Goal: Check status: Check status

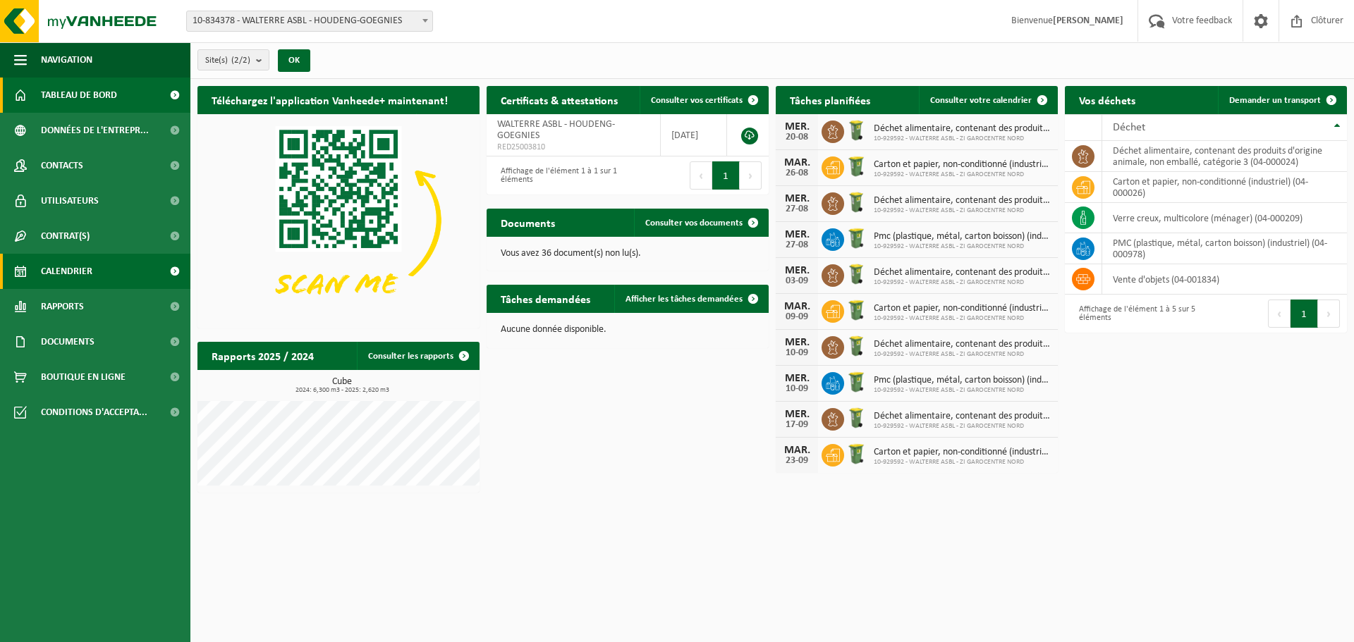
click at [64, 271] on span "Calendrier" at bounding box center [66, 271] width 51 height 35
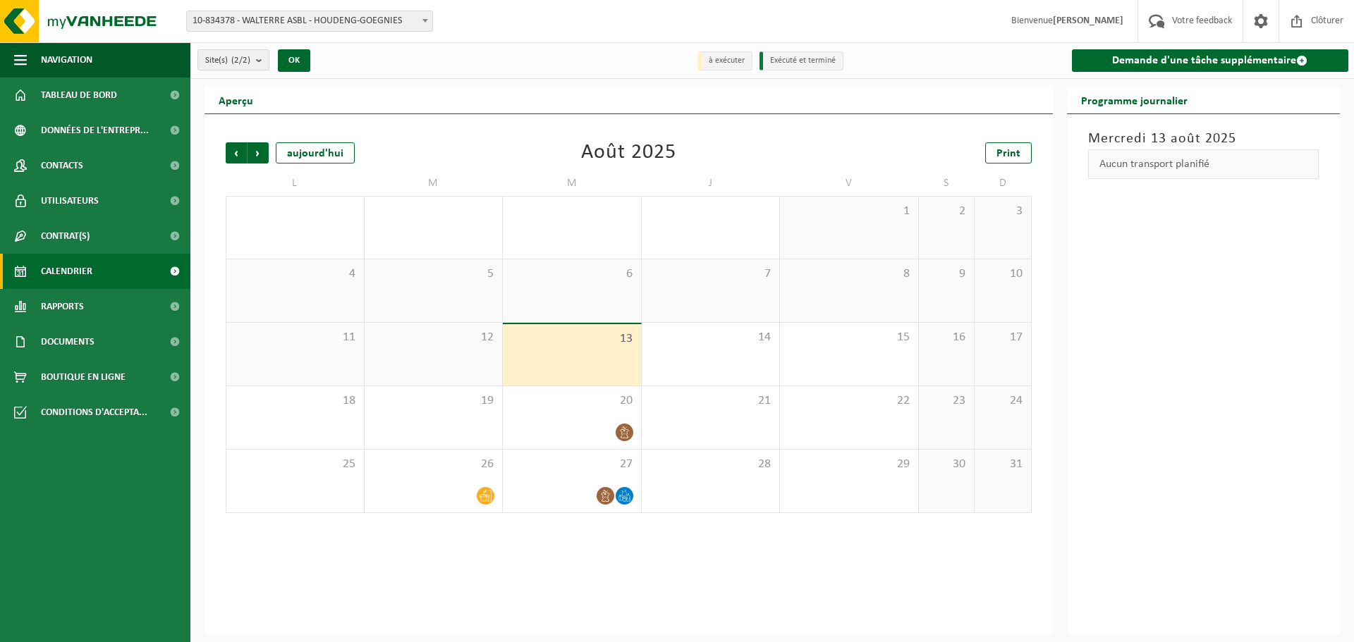
click at [425, 366] on div "12" at bounding box center [434, 354] width 138 height 63
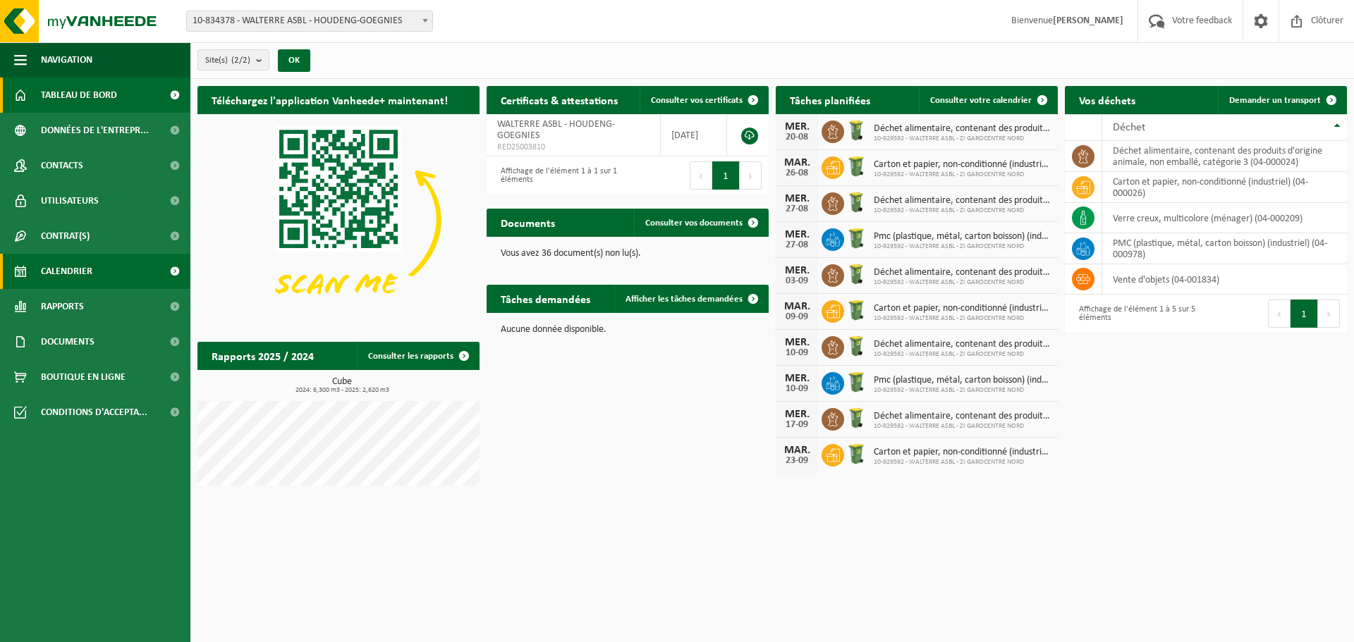
click at [71, 264] on span "Calendrier" at bounding box center [66, 271] width 51 height 35
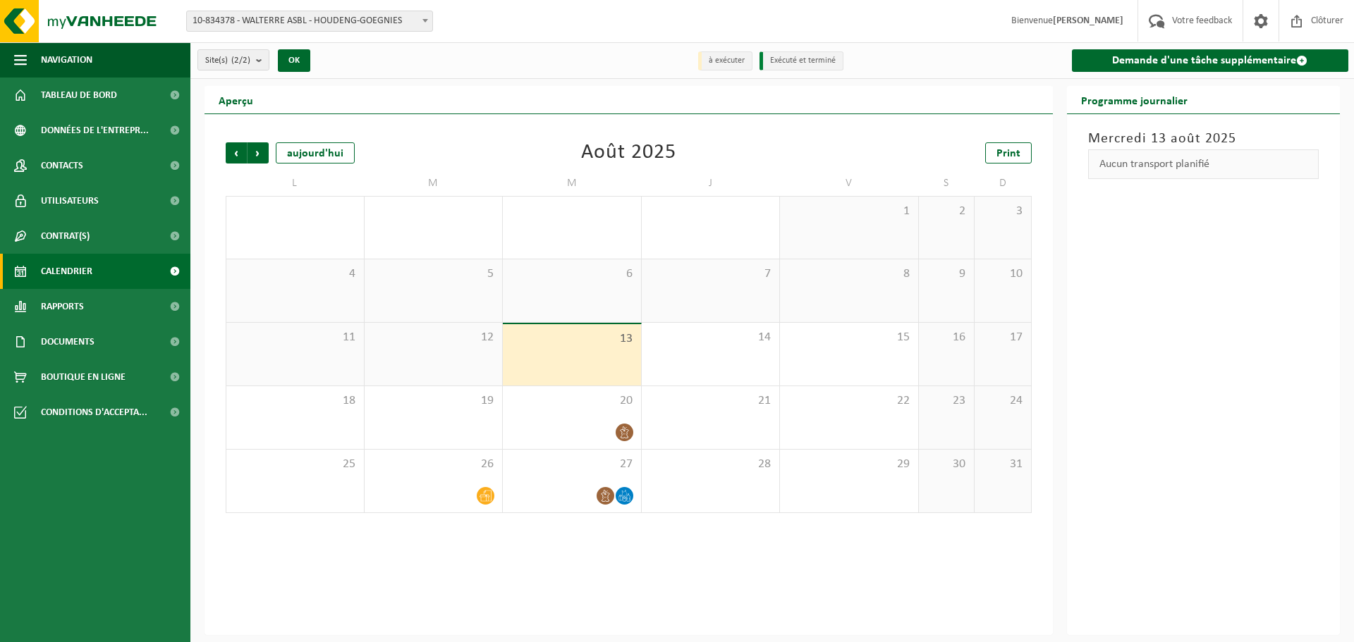
click at [415, 347] on div "12" at bounding box center [434, 354] width 138 height 63
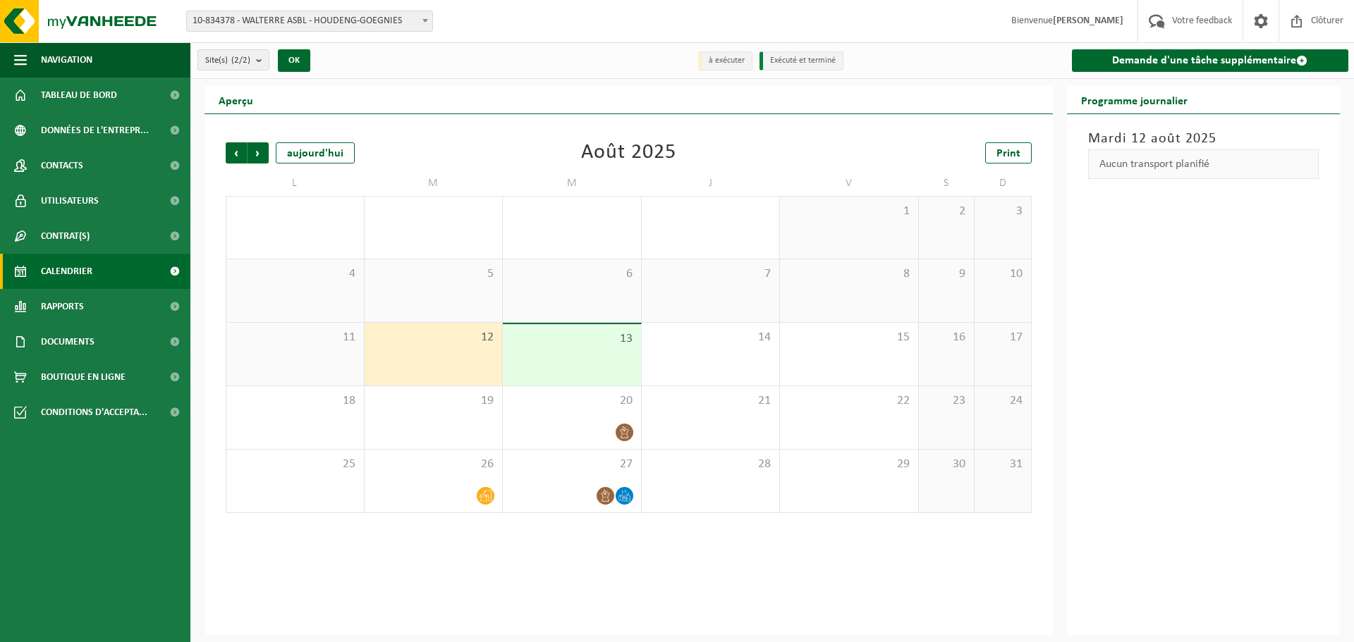
click at [322, 346] on div "11" at bounding box center [295, 354] width 138 height 63
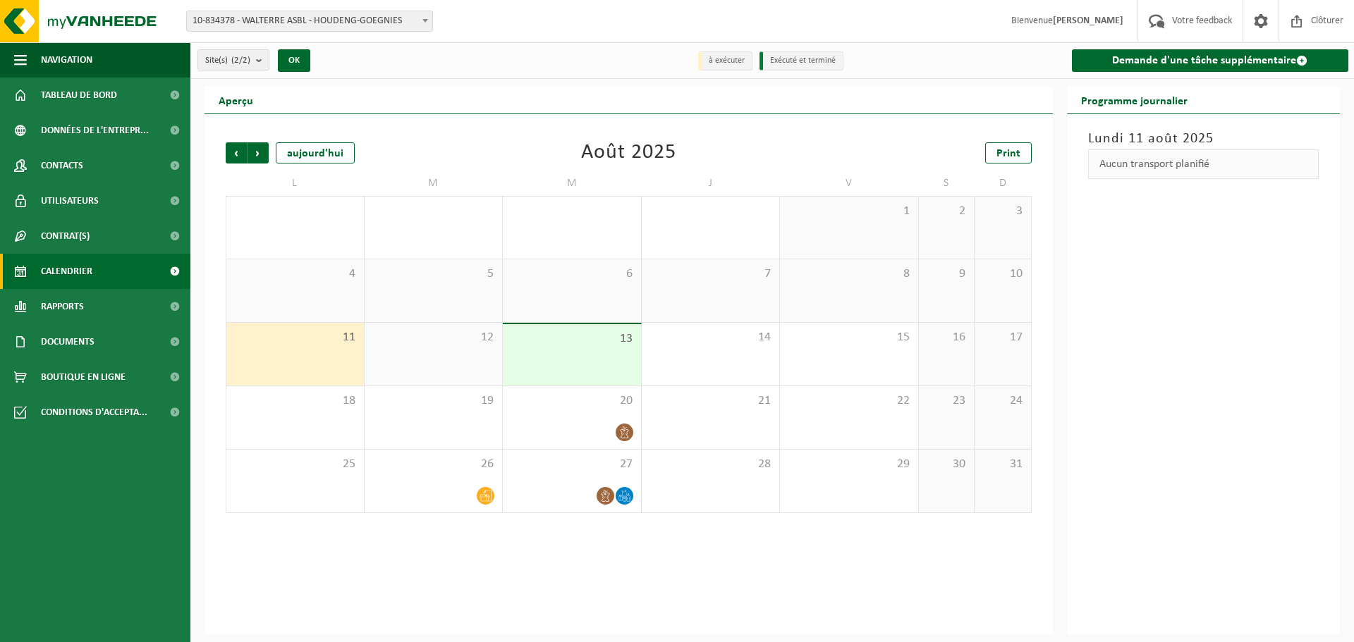
click at [572, 341] on span "13" at bounding box center [572, 339] width 124 height 16
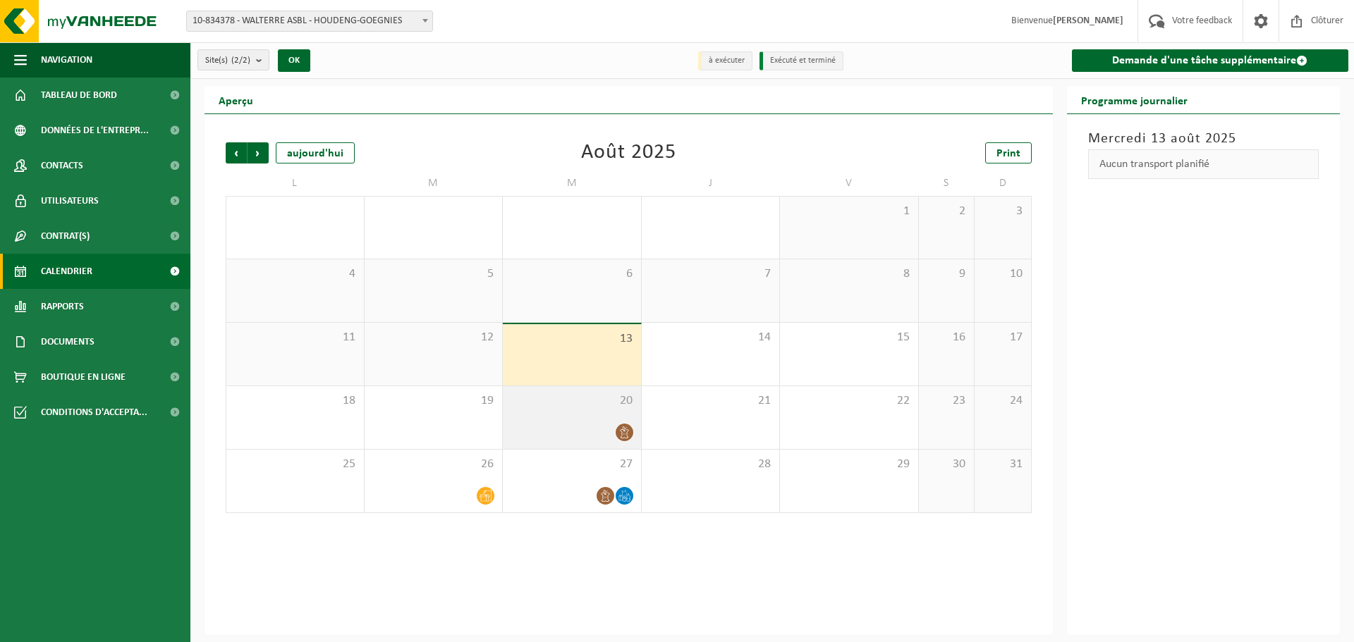
click at [559, 404] on span "20" at bounding box center [572, 401] width 124 height 16
